Goal: Task Accomplishment & Management: Manage account settings

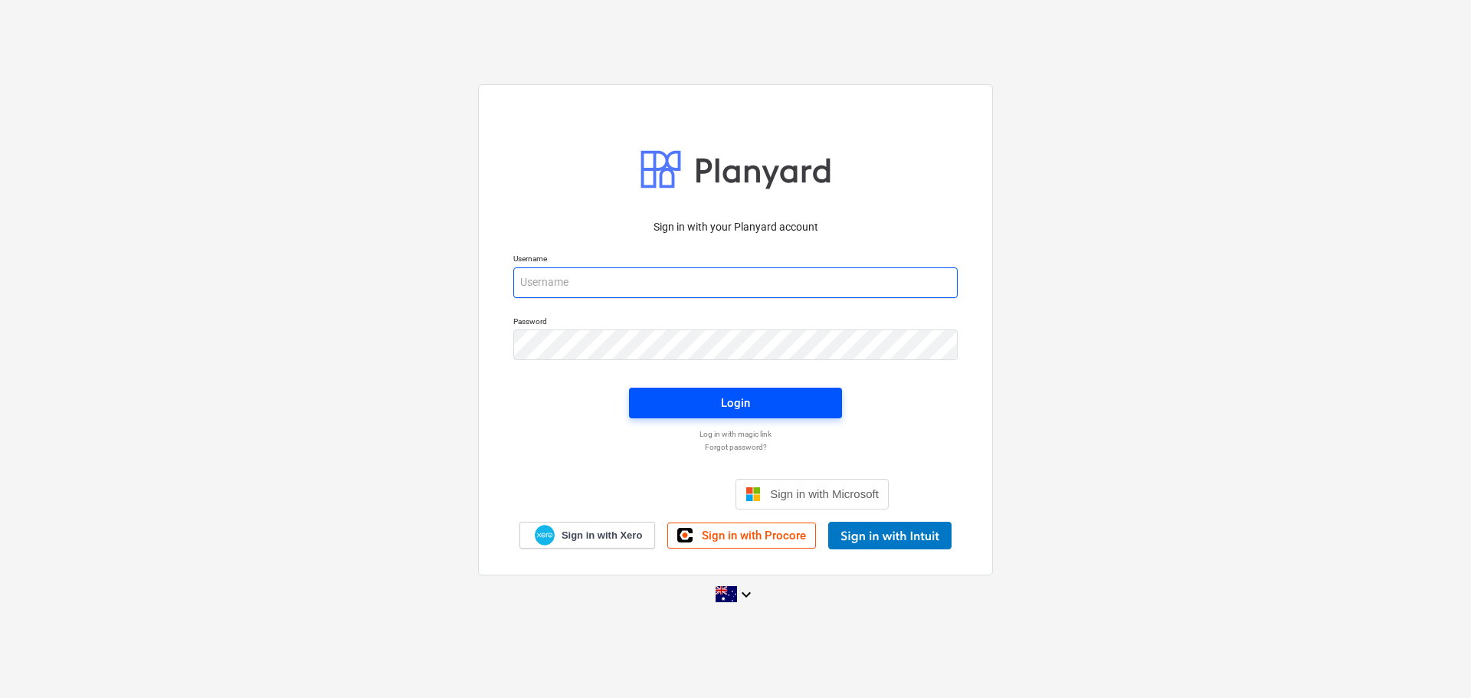
type input "[EMAIL_ADDRESS][DOMAIN_NAME]"
click at [745, 399] on div "Login" at bounding box center [735, 403] width 29 height 20
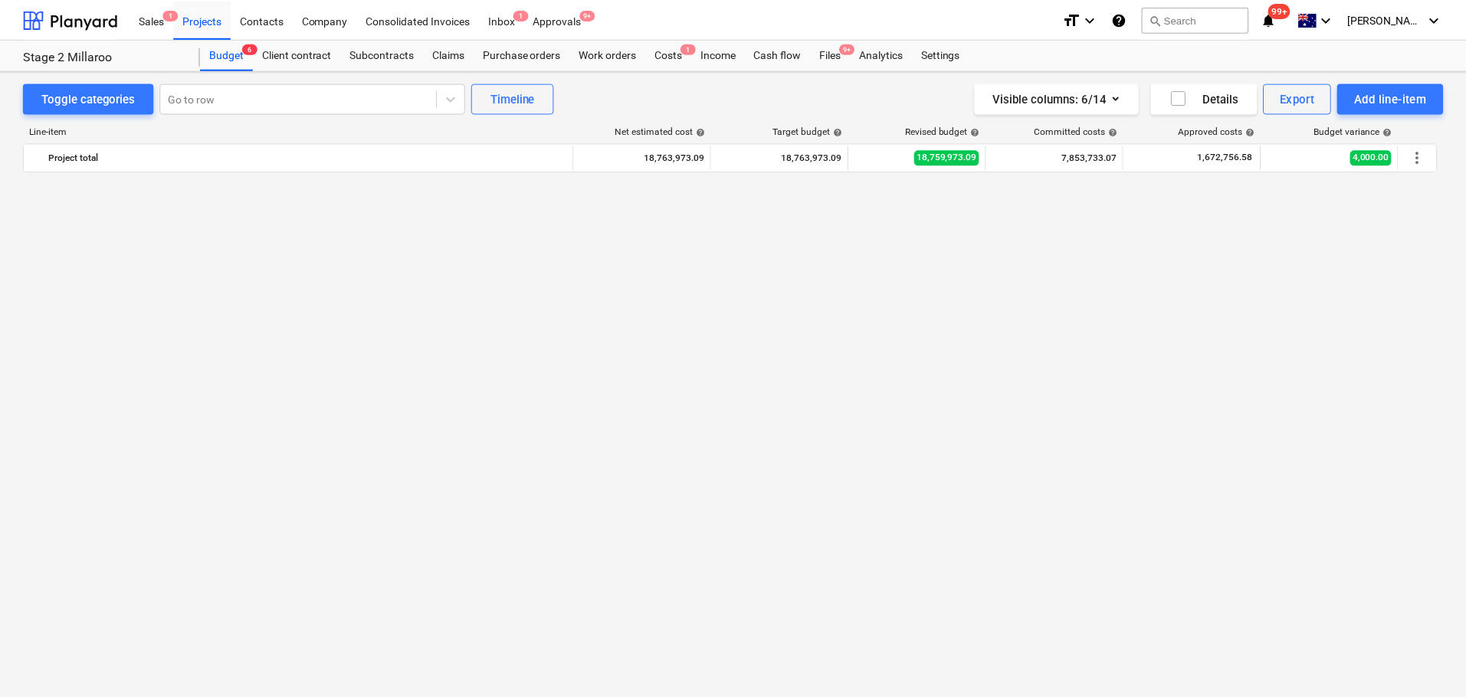
scroll to position [1055, 0]
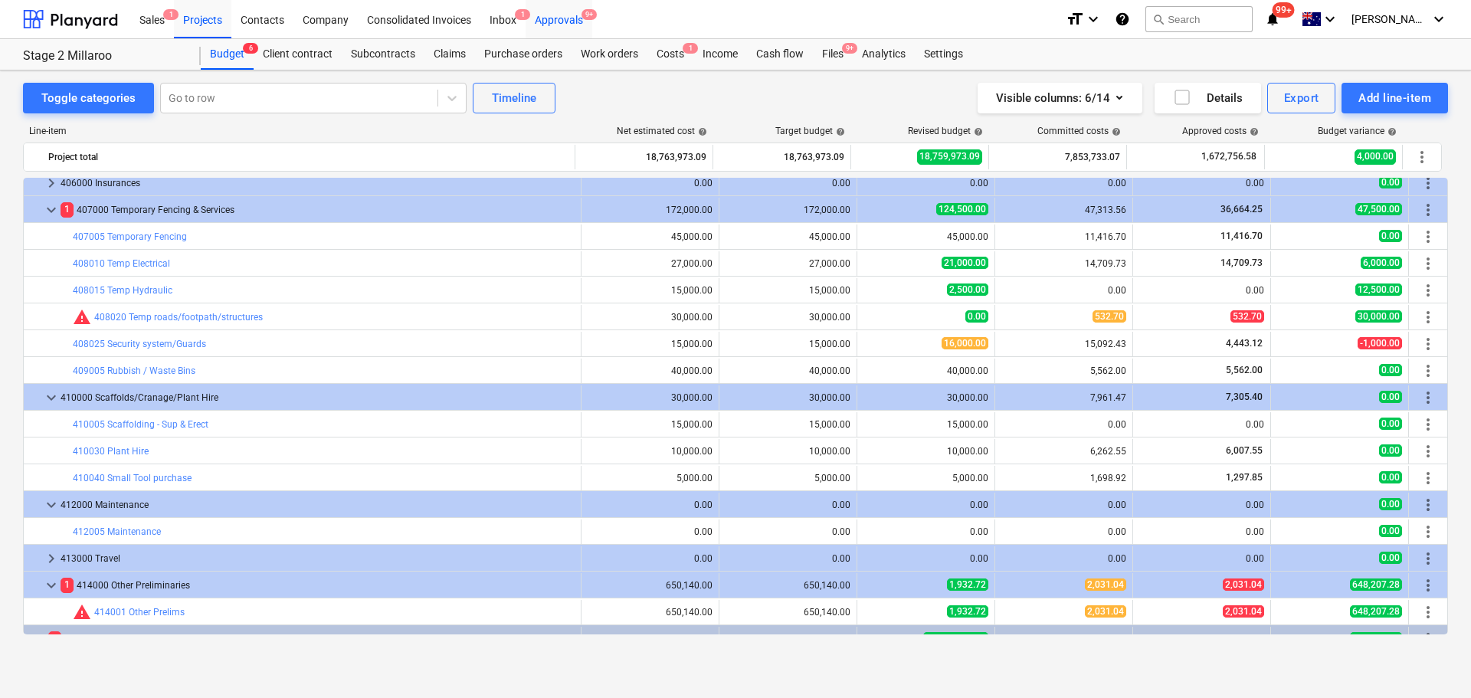
click at [557, 18] on div "Approvals 9+" at bounding box center [559, 18] width 67 height 39
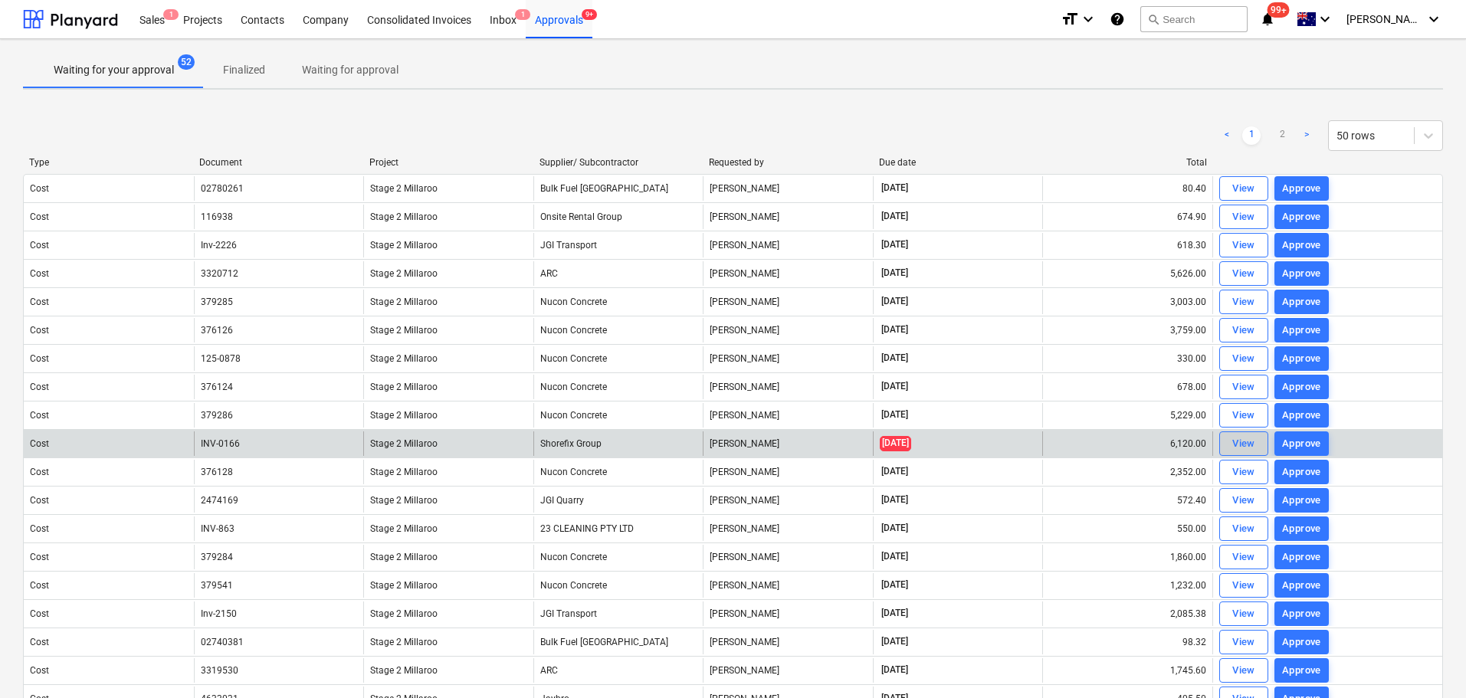
click at [1237, 444] on div "View" at bounding box center [1243, 444] width 23 height 18
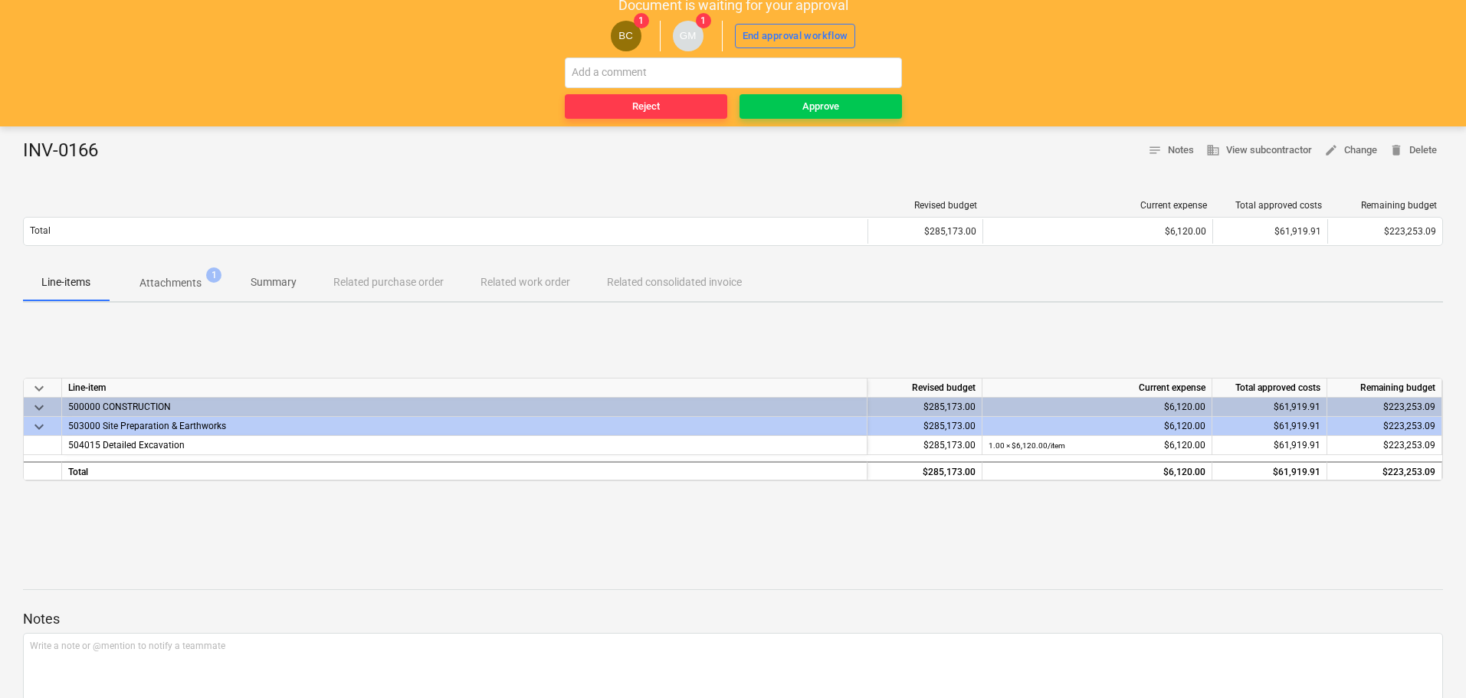
scroll to position [80, 0]
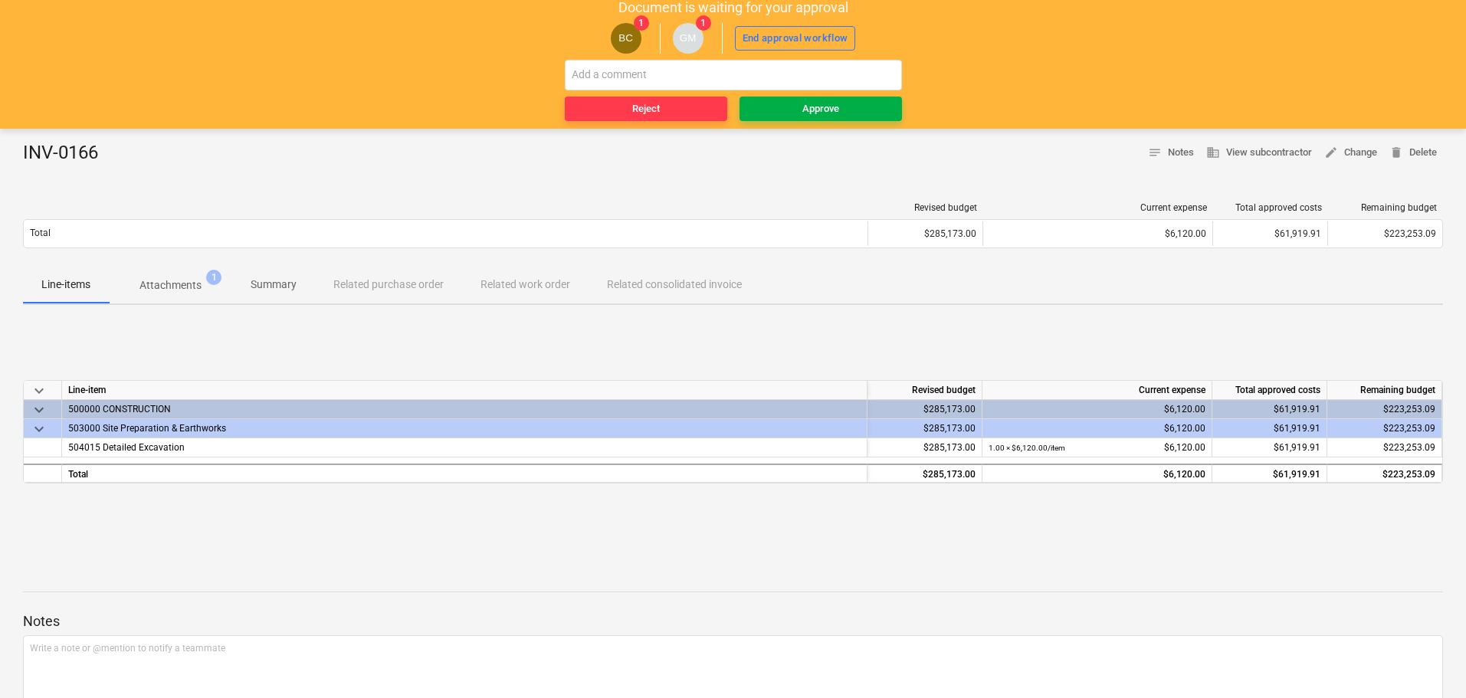
click at [846, 112] on span "Approve" at bounding box center [820, 109] width 150 height 18
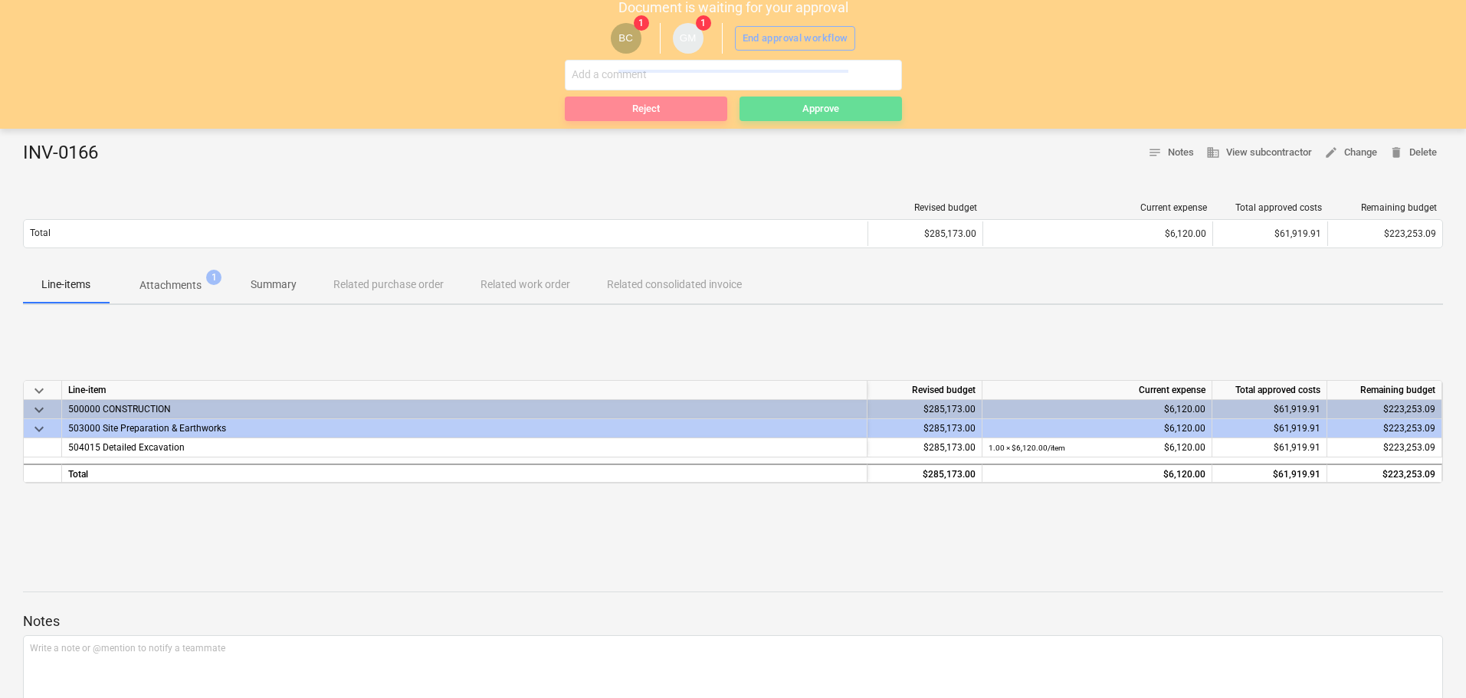
scroll to position [0, 0]
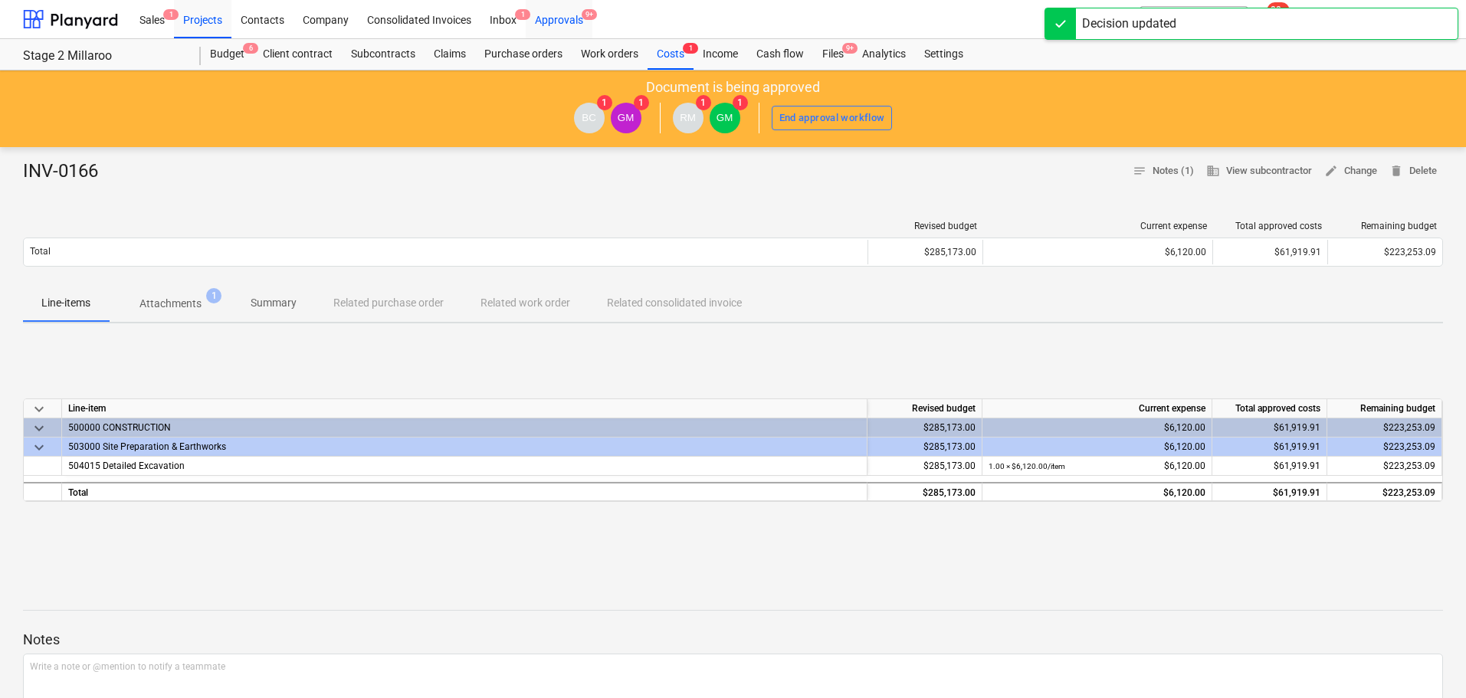
click at [568, 19] on div "Approvals 9+" at bounding box center [559, 18] width 67 height 39
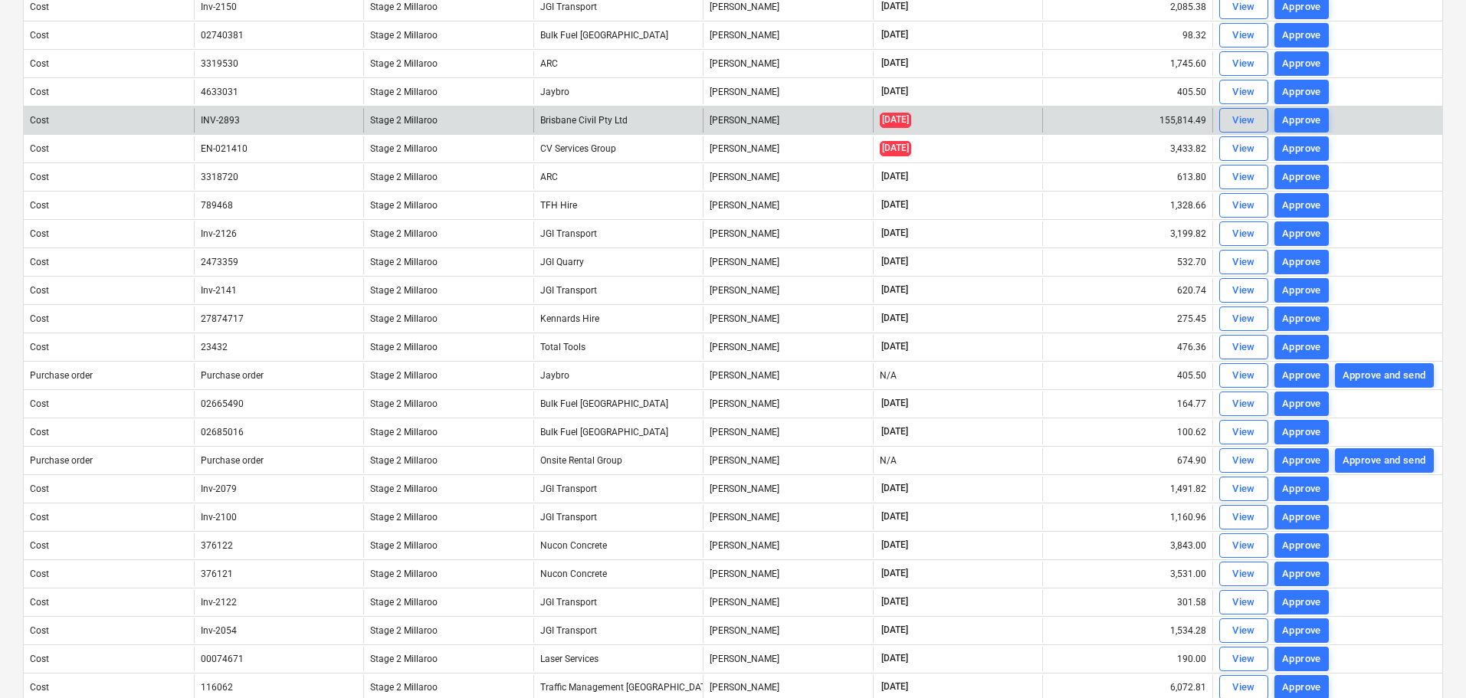
scroll to position [575, 0]
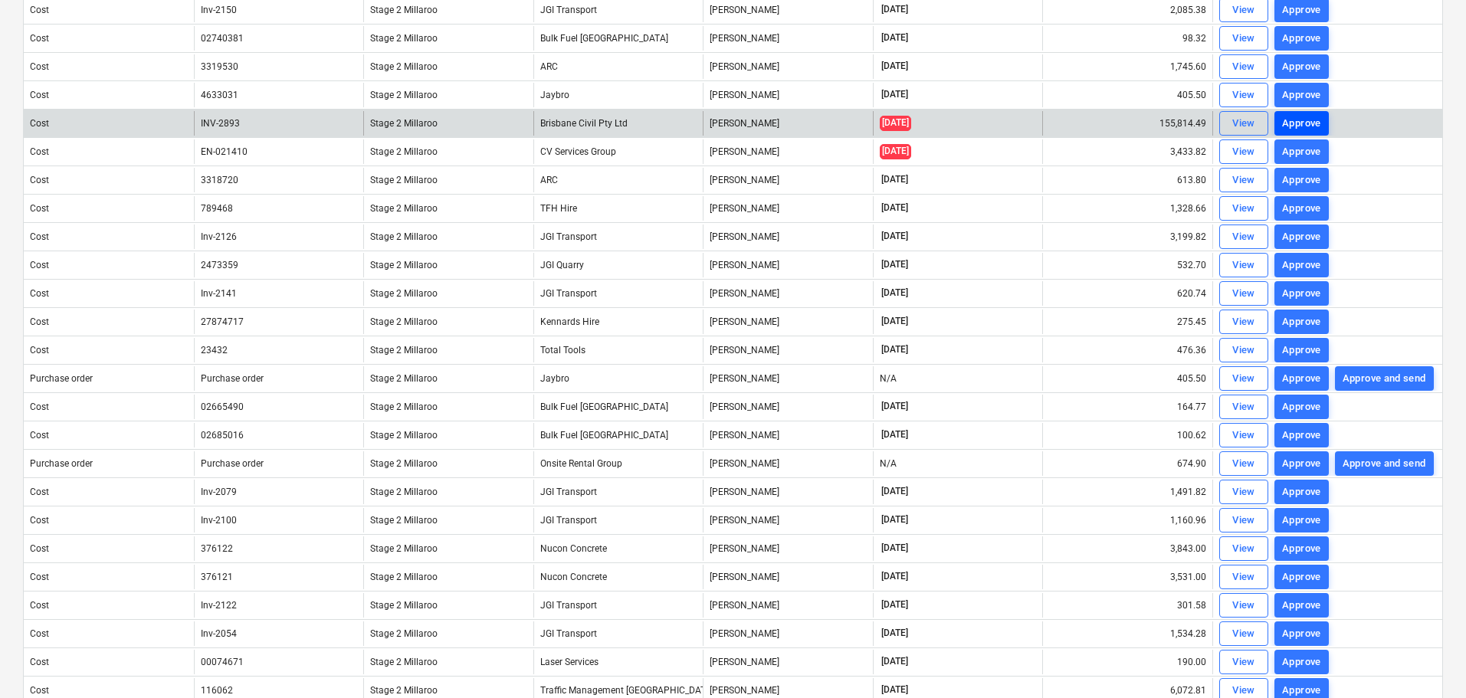
click at [1286, 120] on div "Approve" at bounding box center [1301, 124] width 39 height 18
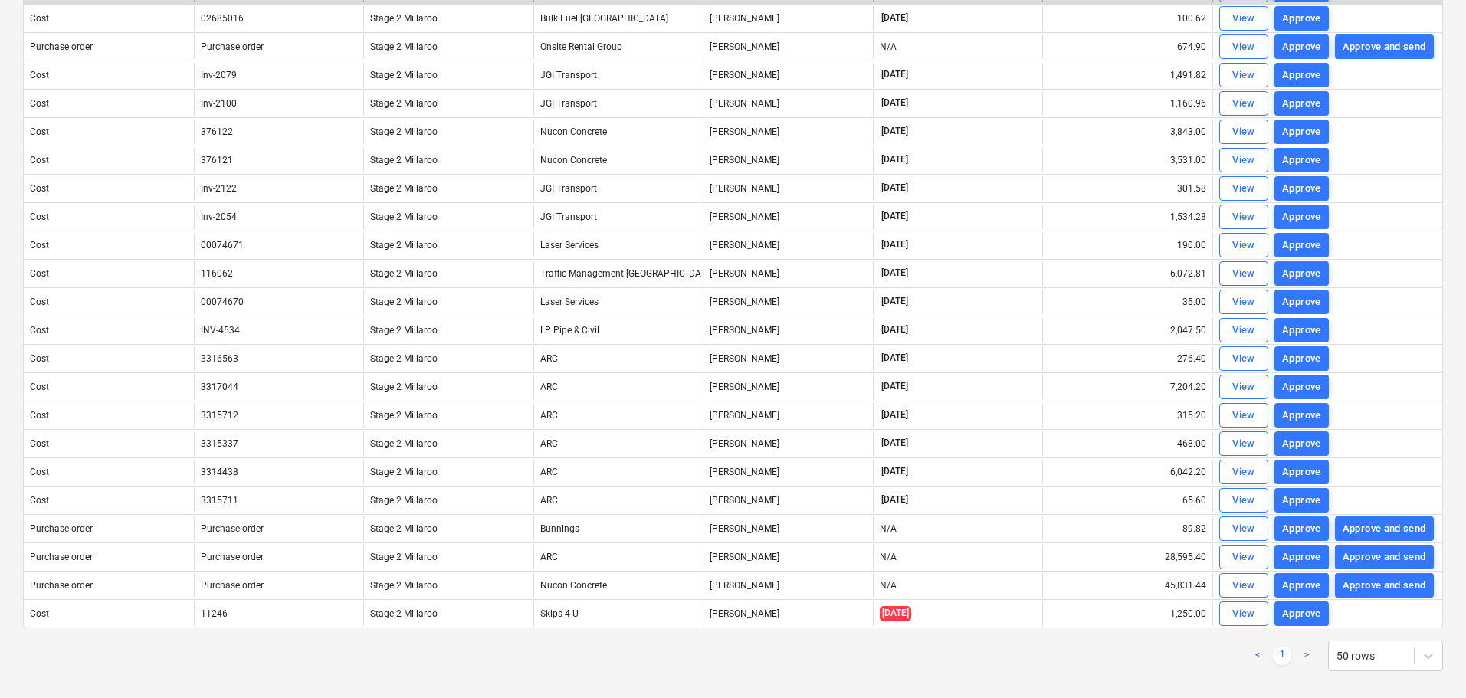
scroll to position [980, 0]
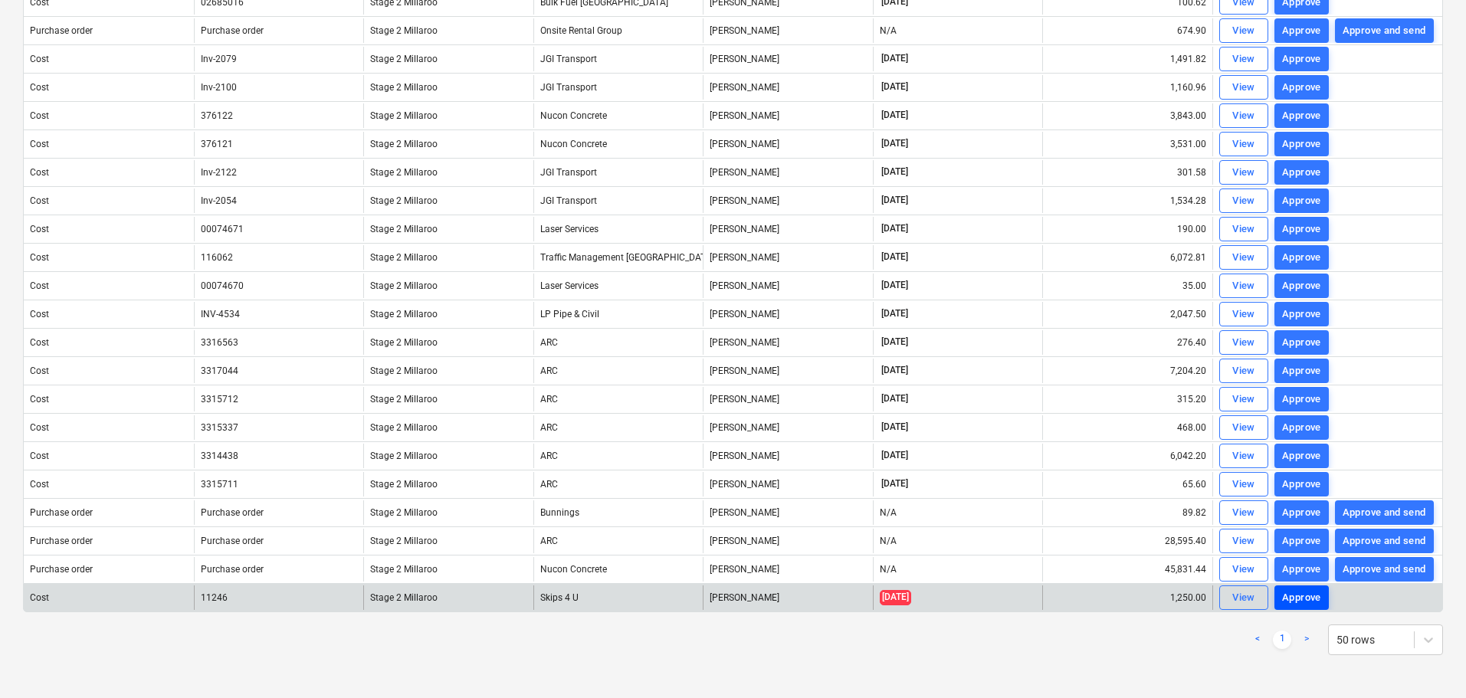
click at [1305, 594] on div "Approve" at bounding box center [1301, 598] width 39 height 18
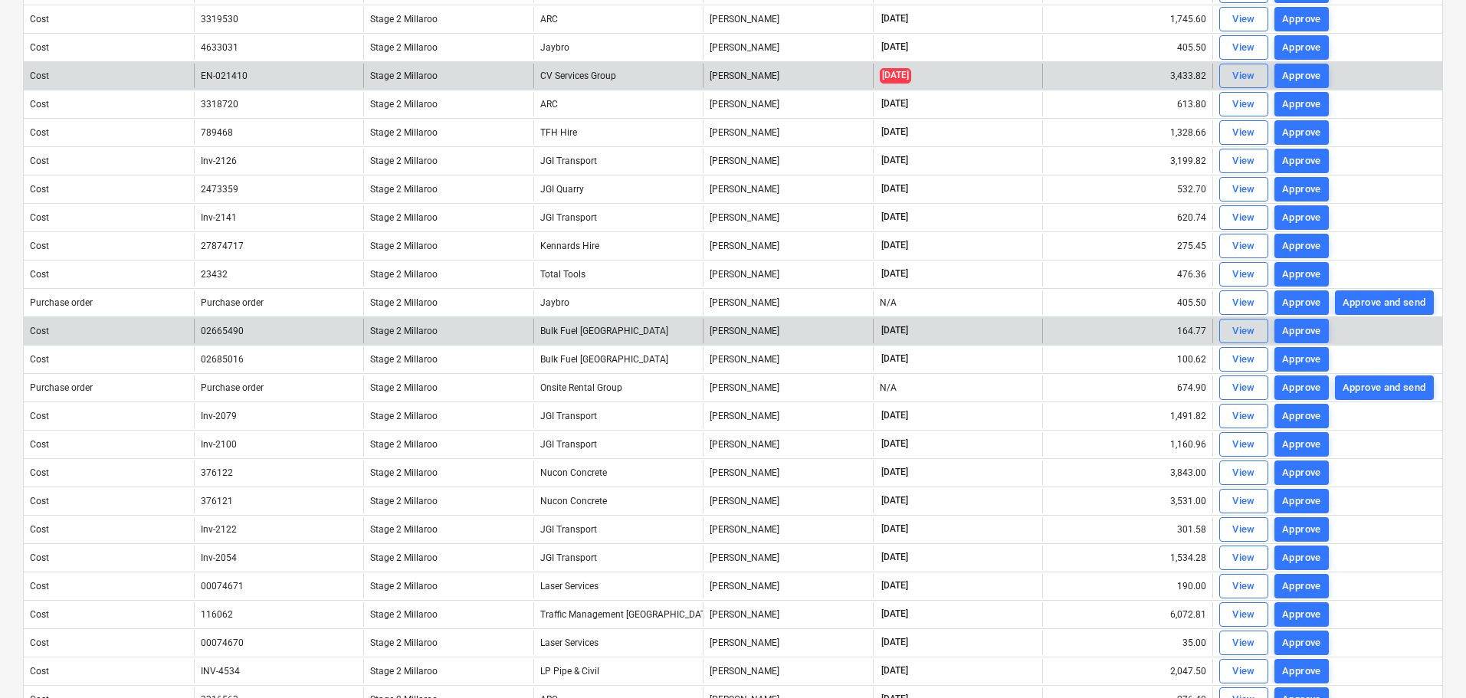
scroll to position [702, 0]
